Goal: Communication & Community: Answer question/provide support

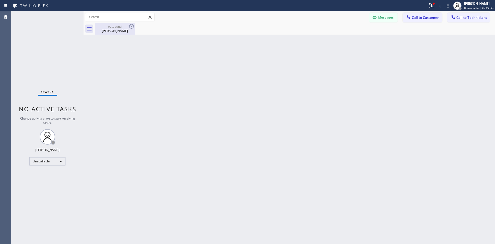
click at [119, 29] on div "[PERSON_NAME]" at bounding box center [114, 30] width 39 height 5
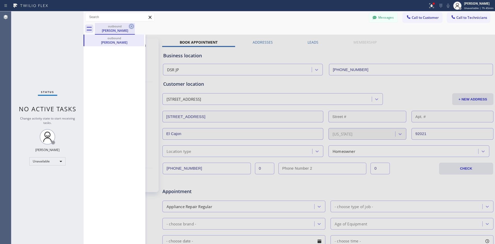
click at [131, 27] on icon at bounding box center [131, 26] width 6 height 6
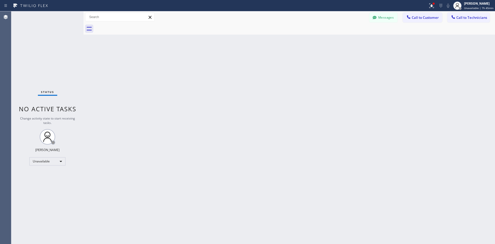
click at [149, 15] on icon at bounding box center [150, 17] width 6 height 6
click at [414, 18] on span "Call to Customer" at bounding box center [425, 17] width 27 height 5
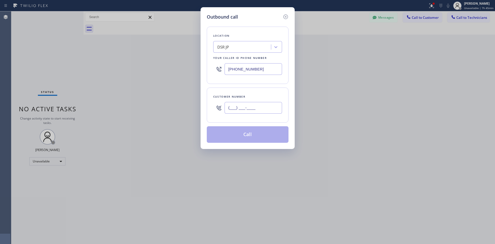
click at [230, 108] on input "(___) ___-____" at bounding box center [254, 108] width 58 height 12
paste input "626) 457-4188"
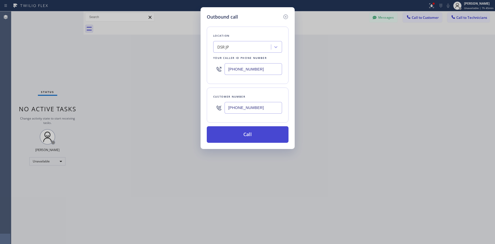
type input "[PHONE_NUMBER]"
click at [249, 135] on button "Call" at bounding box center [248, 134] width 82 height 17
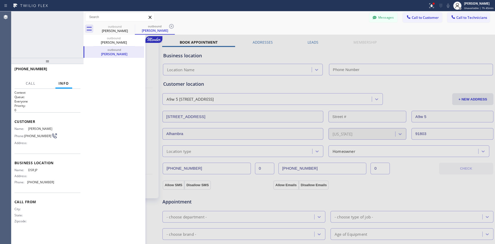
type input "[PHONE_NUMBER]"
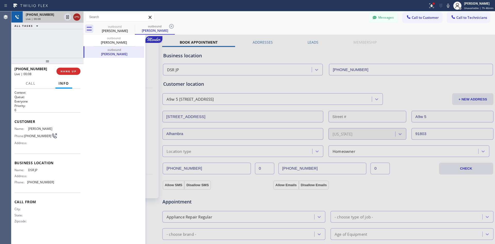
click at [77, 19] on icon at bounding box center [77, 17] width 6 height 6
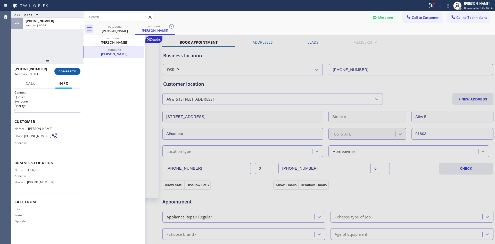
click at [70, 73] on span "COMPLETE" at bounding box center [68, 71] width 18 height 4
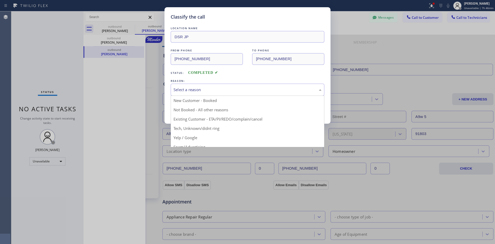
click at [194, 92] on div "Select a reason" at bounding box center [248, 90] width 148 height 6
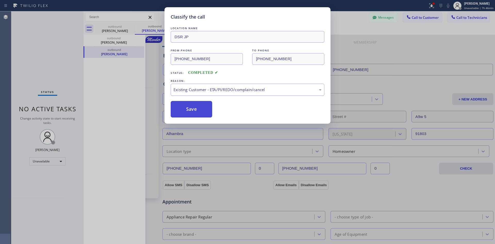
click at [196, 114] on button "Save" at bounding box center [192, 109] width 42 height 17
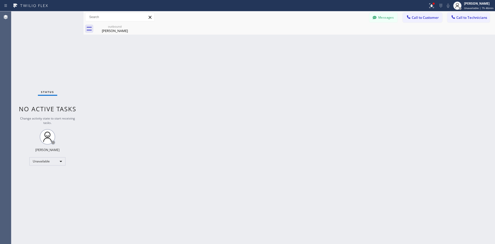
click at [197, 112] on div "Back to Dashboard Change Sender ID Customers Technicians Select a contact Outbo…" at bounding box center [290, 127] width 412 height 232
click at [422, 18] on span "Call to Customer" at bounding box center [425, 17] width 27 height 5
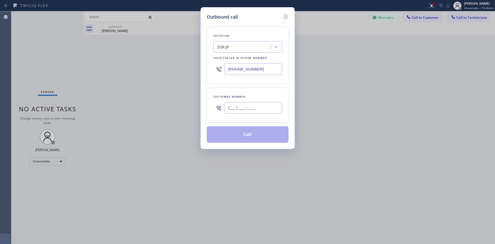
click at [234, 108] on input "(___) ___-____" at bounding box center [254, 108] width 58 height 12
paste input "626) 457-4188"
type input "[PHONE_NUMBER]"
click at [252, 131] on button "Call" at bounding box center [248, 134] width 82 height 17
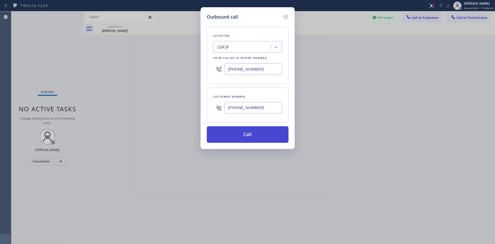
click at [252, 131] on button "Call" at bounding box center [248, 134] width 82 height 17
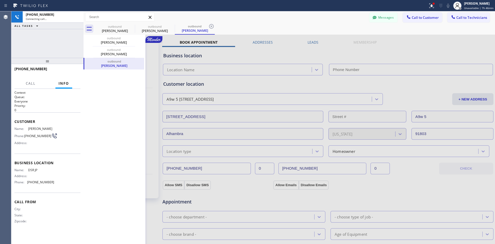
type input "[PHONE_NUMBER]"
click at [75, 71] on span "HANG UP" at bounding box center [69, 71] width 16 height 4
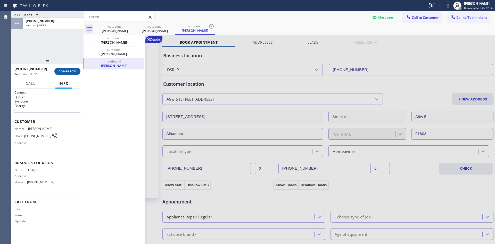
click at [73, 74] on button "COMPLETE" at bounding box center [67, 71] width 26 height 7
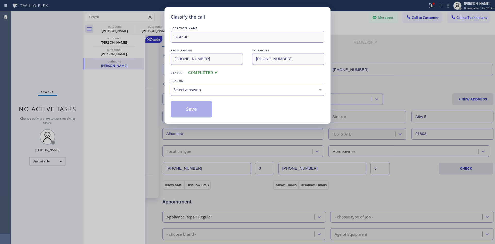
click at [220, 90] on div "Select a reason" at bounding box center [248, 90] width 148 height 6
click at [202, 109] on button "Save" at bounding box center [192, 109] width 42 height 17
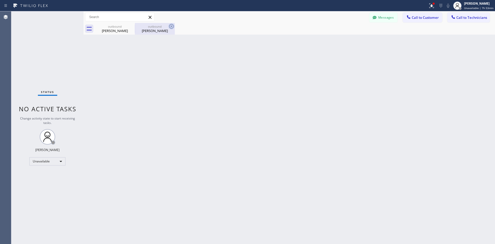
click at [172, 27] on icon at bounding box center [171, 26] width 6 height 6
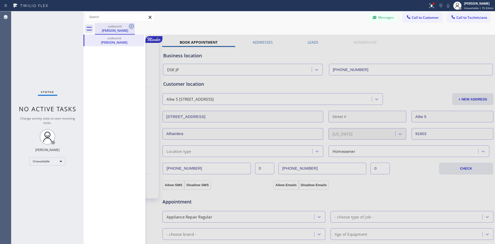
click at [132, 28] on icon at bounding box center [131, 26] width 6 height 6
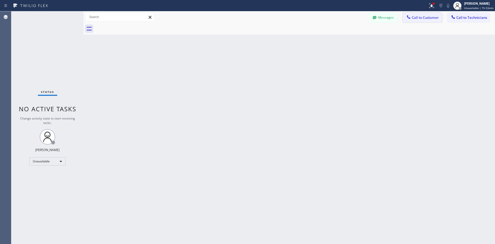
click at [430, 18] on span "Call to Customer" at bounding box center [425, 17] width 27 height 5
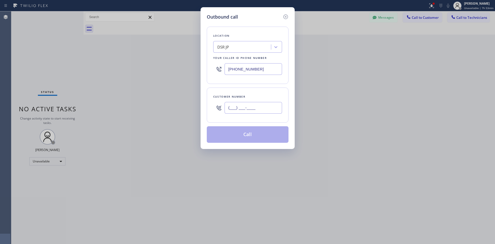
click at [235, 110] on input "(___) ___-____" at bounding box center [254, 108] width 58 height 12
paste input "818) 623-9833"
type input "[PHONE_NUMBER]"
click at [244, 134] on button "Call" at bounding box center [248, 134] width 82 height 17
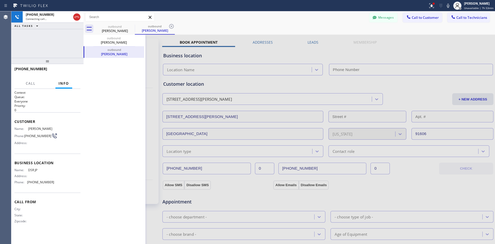
type input "[PHONE_NUMBER]"
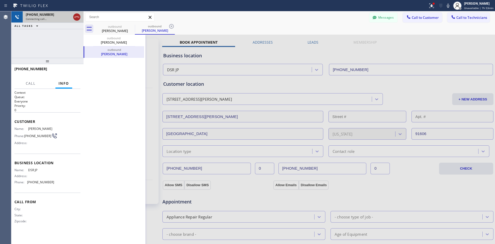
click at [77, 19] on icon at bounding box center [77, 17] width 6 height 6
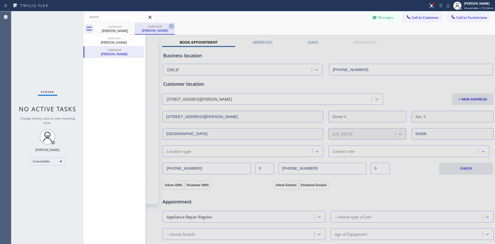
click at [172, 28] on icon at bounding box center [171, 26] width 6 height 6
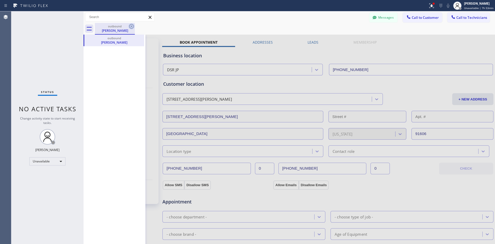
click at [129, 28] on icon at bounding box center [131, 26] width 6 height 6
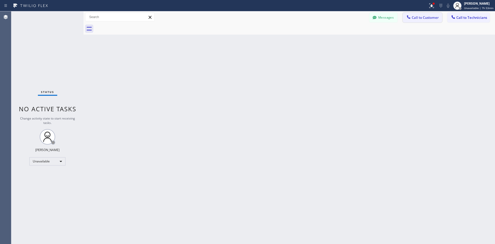
click at [428, 20] on span "Call to Customer" at bounding box center [425, 17] width 27 height 5
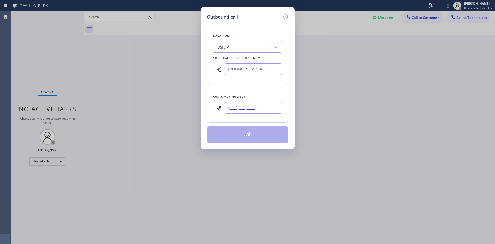
click at [244, 106] on input "(___) ___-____" at bounding box center [254, 108] width 58 height 12
paste input "818) 623-9833"
type input "[PHONE_NUMBER]"
click at [251, 139] on button "Call" at bounding box center [248, 134] width 82 height 17
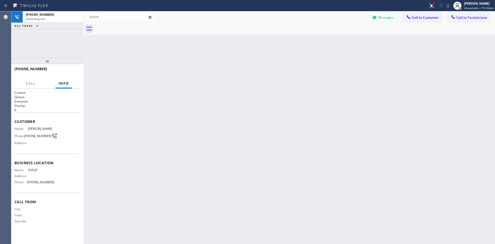
click at [251, 139] on div "Back to Dashboard Change Sender ID Customers Technicians Select a contact Outbo…" at bounding box center [290, 127] width 412 height 232
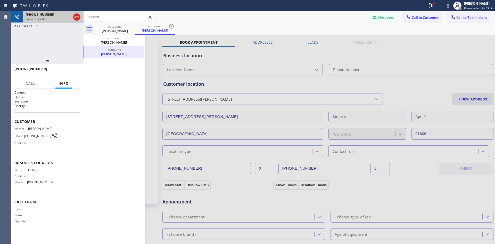
type input "[PHONE_NUMBER]"
click at [75, 16] on icon at bounding box center [77, 17] width 6 height 6
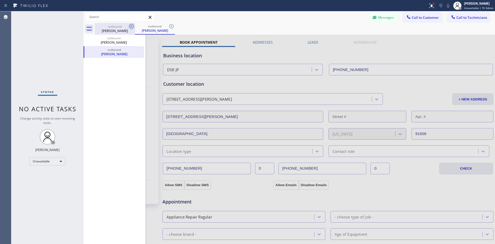
click at [129, 26] on icon at bounding box center [131, 26] width 6 height 6
click at [130, 26] on icon at bounding box center [131, 26] width 6 height 6
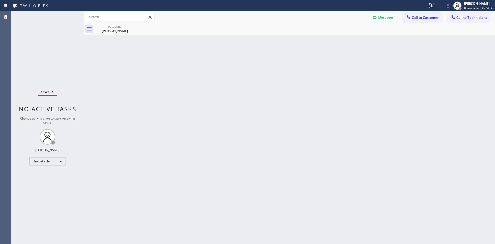
click at [0, 0] on icon at bounding box center [0, 0] width 0 height 0
click at [423, 18] on span "Call to Customer" at bounding box center [425, 17] width 27 height 5
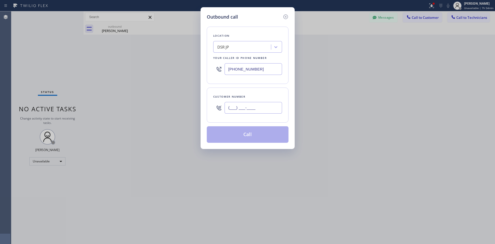
click at [233, 109] on input "(___) ___-____" at bounding box center [254, 108] width 58 height 12
paste input "818) 653-7876"
type input "[PHONE_NUMBER]"
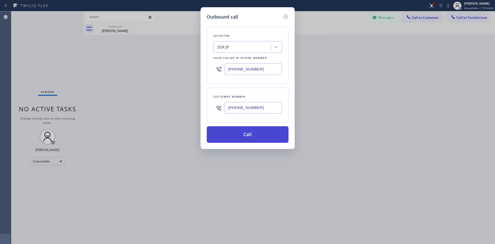
click at [246, 135] on button "Call" at bounding box center [248, 134] width 82 height 17
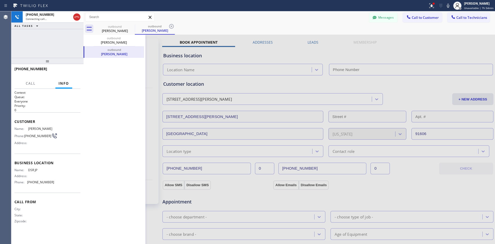
type input "[PHONE_NUMBER]"
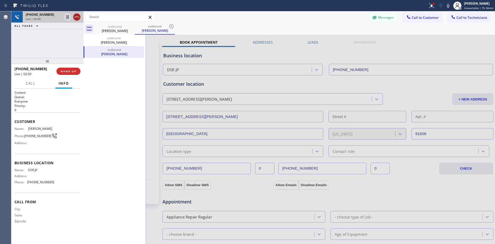
click at [77, 17] on icon at bounding box center [77, 17] width 6 height 6
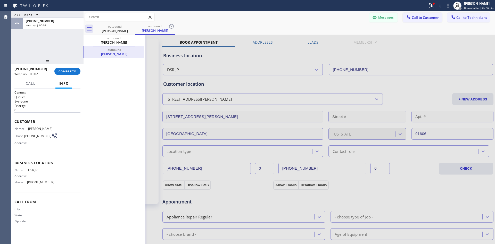
click at [71, 75] on div "[PHONE_NUMBER] Wrap up | 00:02 COMPLETE" at bounding box center [47, 71] width 66 height 13
click at [73, 74] on button "COMPLETE" at bounding box center [67, 71] width 26 height 7
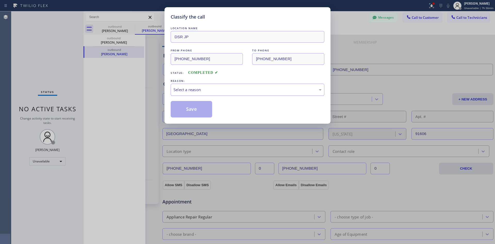
click at [205, 90] on div "Select a reason" at bounding box center [248, 90] width 148 height 6
click at [194, 108] on button "Save" at bounding box center [192, 109] width 42 height 17
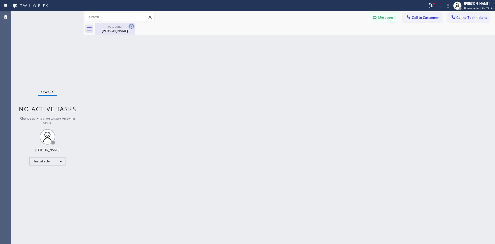
click at [132, 27] on icon at bounding box center [131, 26] width 6 height 6
click at [429, 19] on span "Call to Customer" at bounding box center [425, 17] width 27 height 5
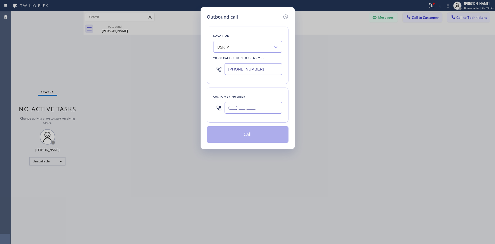
click at [230, 110] on input "(___) ___-____" at bounding box center [254, 108] width 58 height 12
paste input "562) 234-5739"
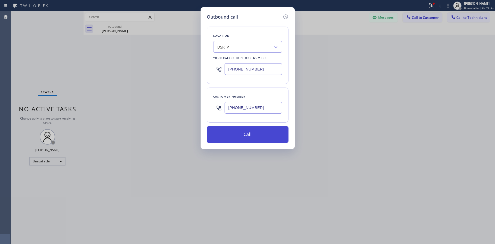
type input "[PHONE_NUMBER]"
click at [243, 134] on button "Call" at bounding box center [248, 134] width 82 height 17
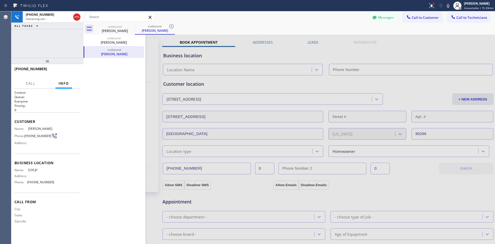
type input "[PHONE_NUMBER]"
click at [68, 69] on span "HANG UP" at bounding box center [69, 71] width 16 height 4
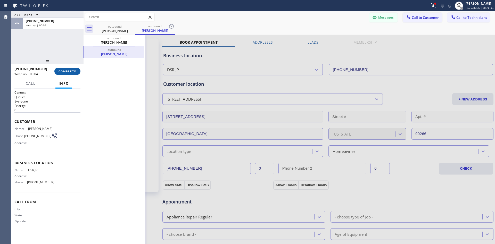
click at [57, 73] on button "COMPLETE" at bounding box center [67, 71] width 26 height 7
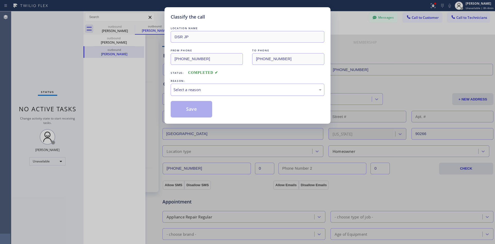
click at [219, 89] on div "Select a reason" at bounding box center [248, 90] width 148 height 6
click at [203, 111] on button "Save" at bounding box center [192, 109] width 42 height 17
